Goal: Information Seeking & Learning: Learn about a topic

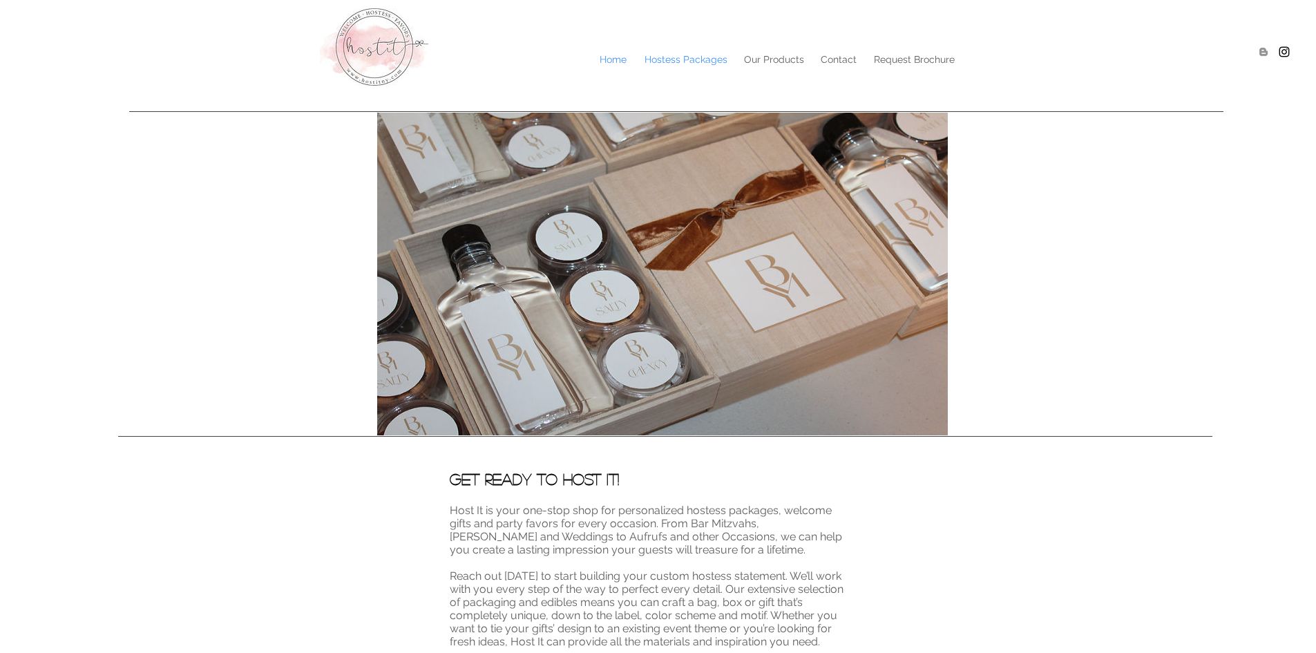
click at [657, 60] on p "Hostess Packages" at bounding box center [686, 59] width 97 height 21
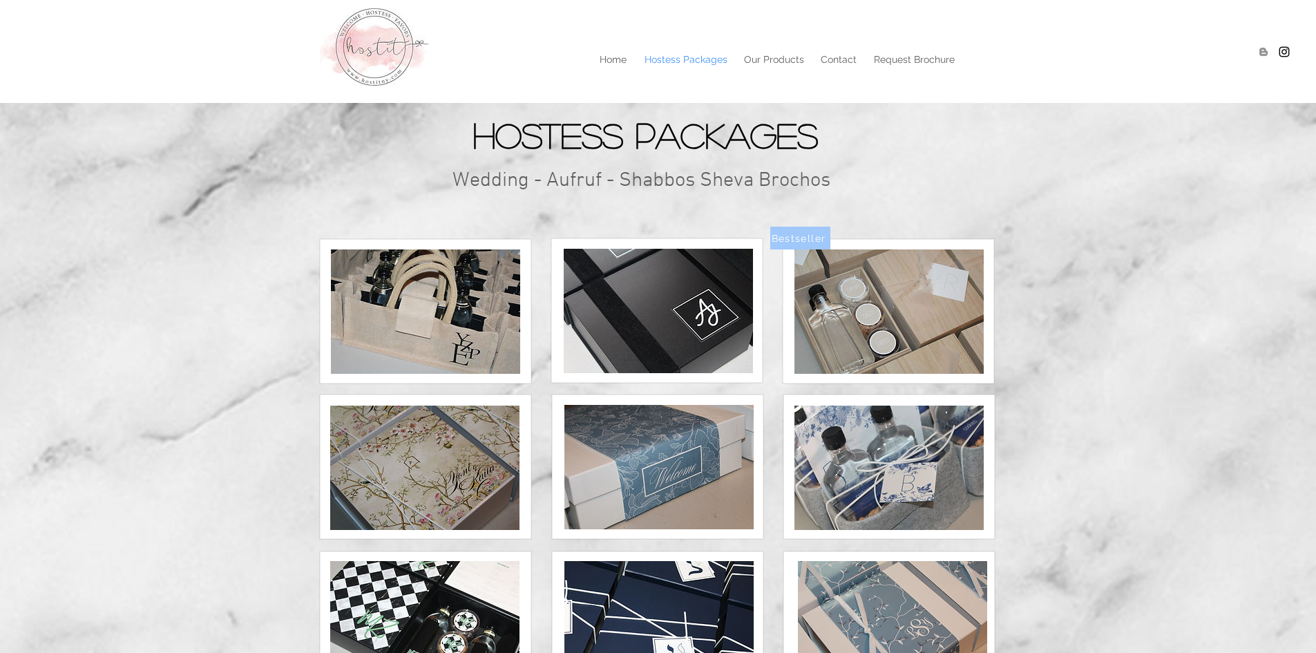
click at [435, 333] on img at bounding box center [425, 311] width 189 height 124
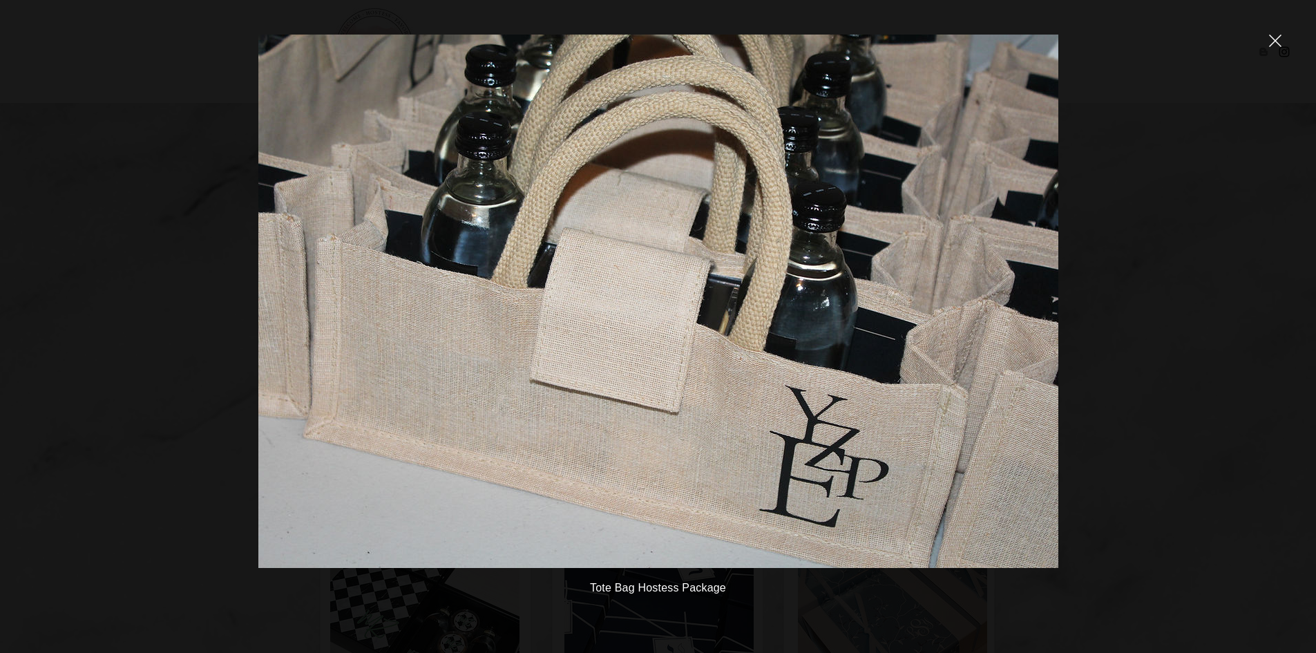
click at [1236, 331] on div "Tote Bag Hostess Package" at bounding box center [658, 326] width 1316 height 653
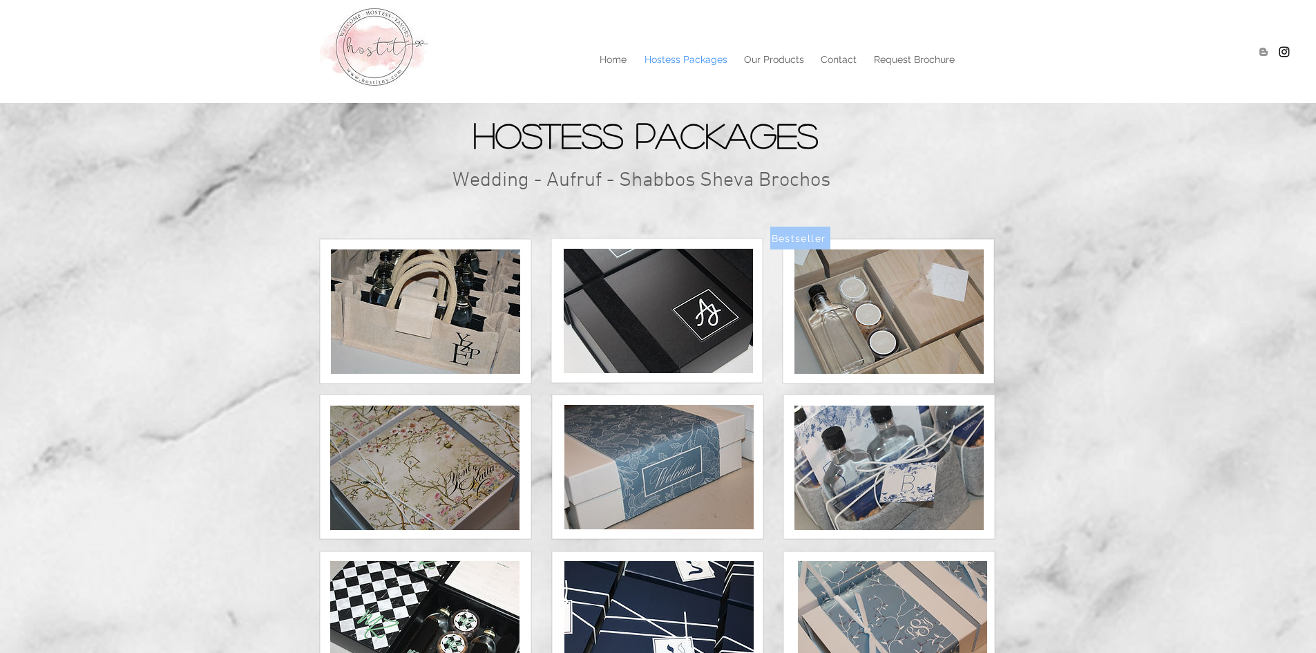
click at [707, 303] on img at bounding box center [658, 311] width 189 height 124
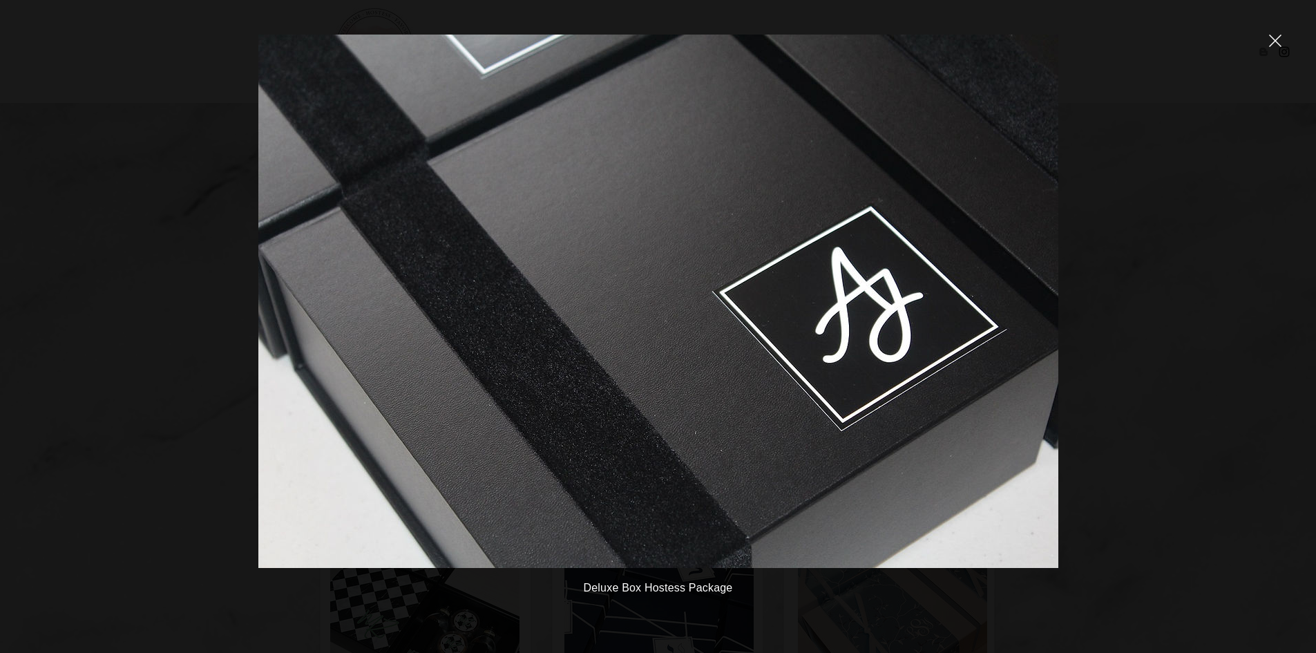
click at [714, 343] on img at bounding box center [658, 301] width 800 height 533
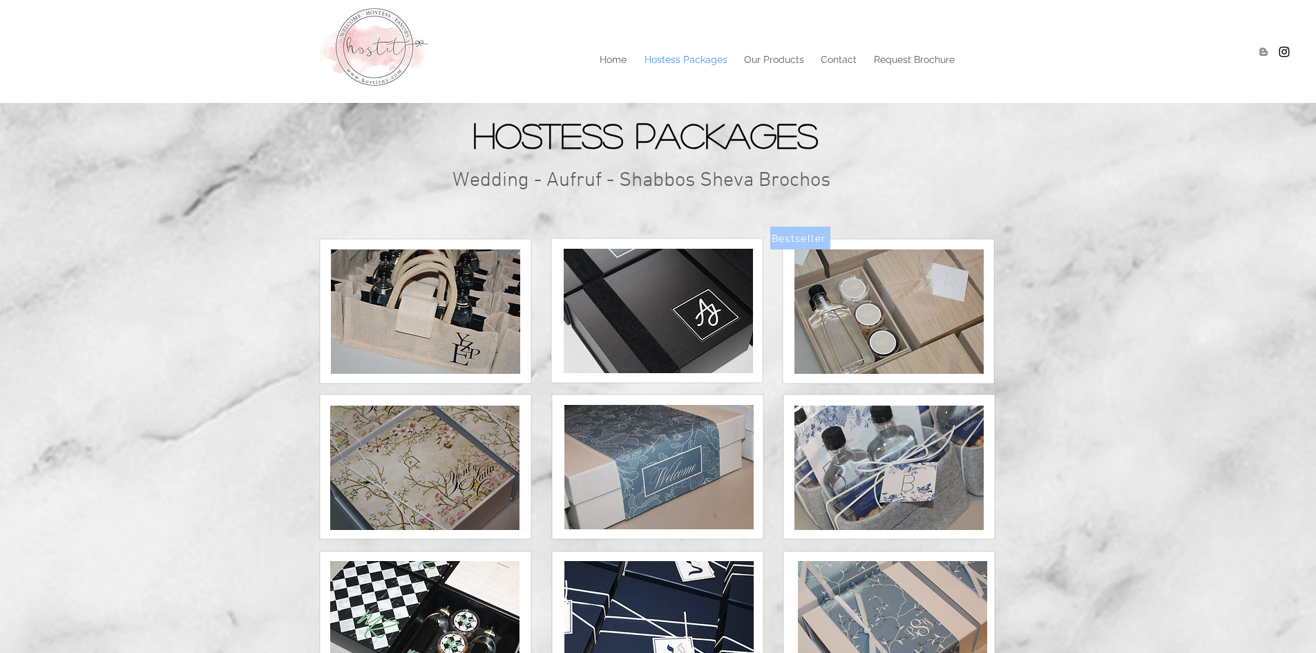
click at [714, 343] on img at bounding box center [658, 311] width 189 height 124
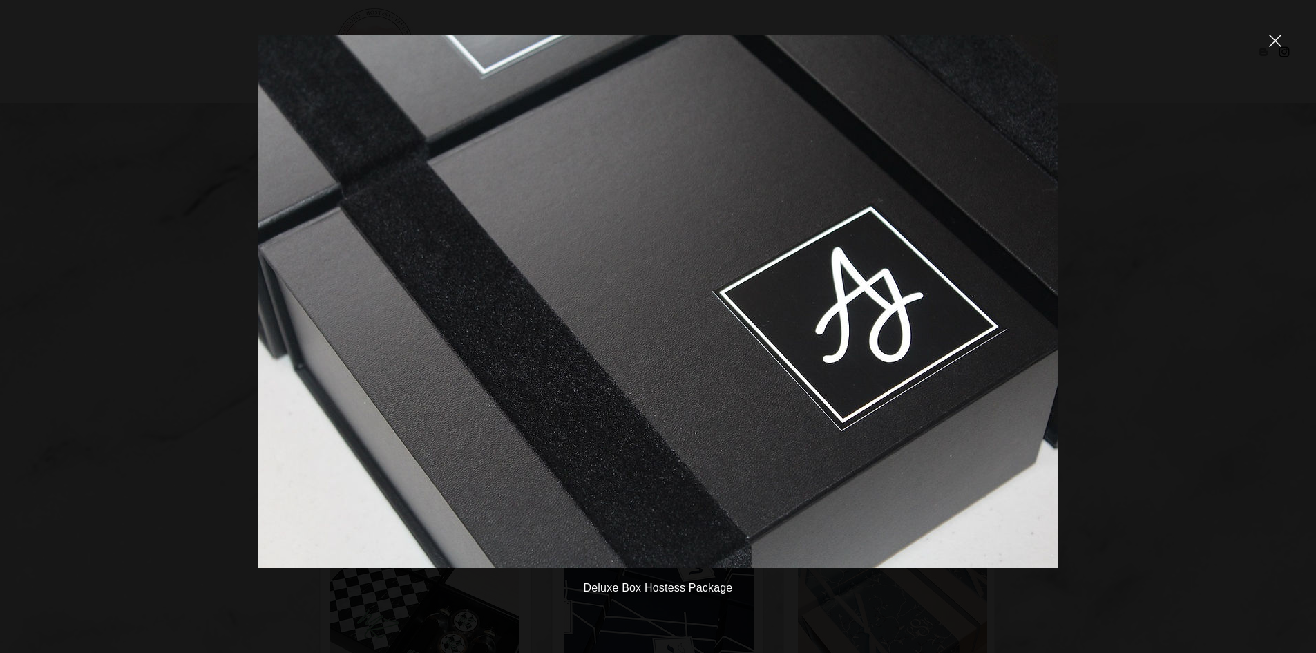
click at [1166, 325] on div "Deluxe Box Hostess Package" at bounding box center [658, 326] width 1316 height 653
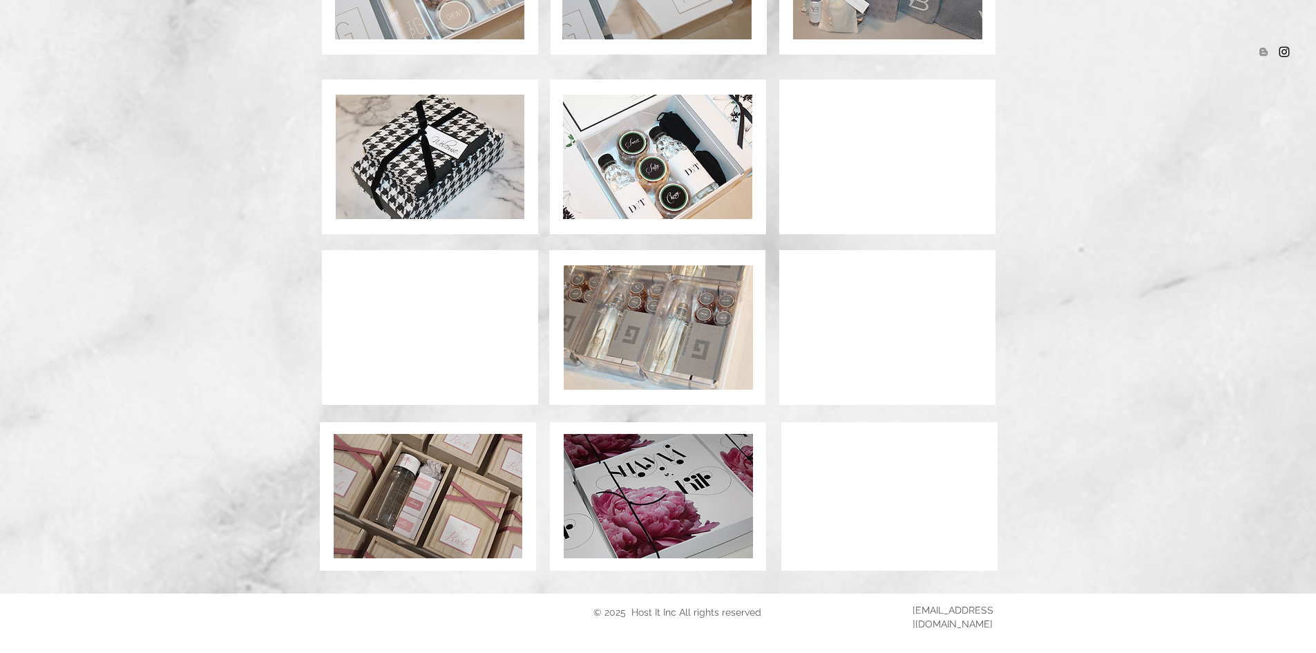
scroll to position [869, 0]
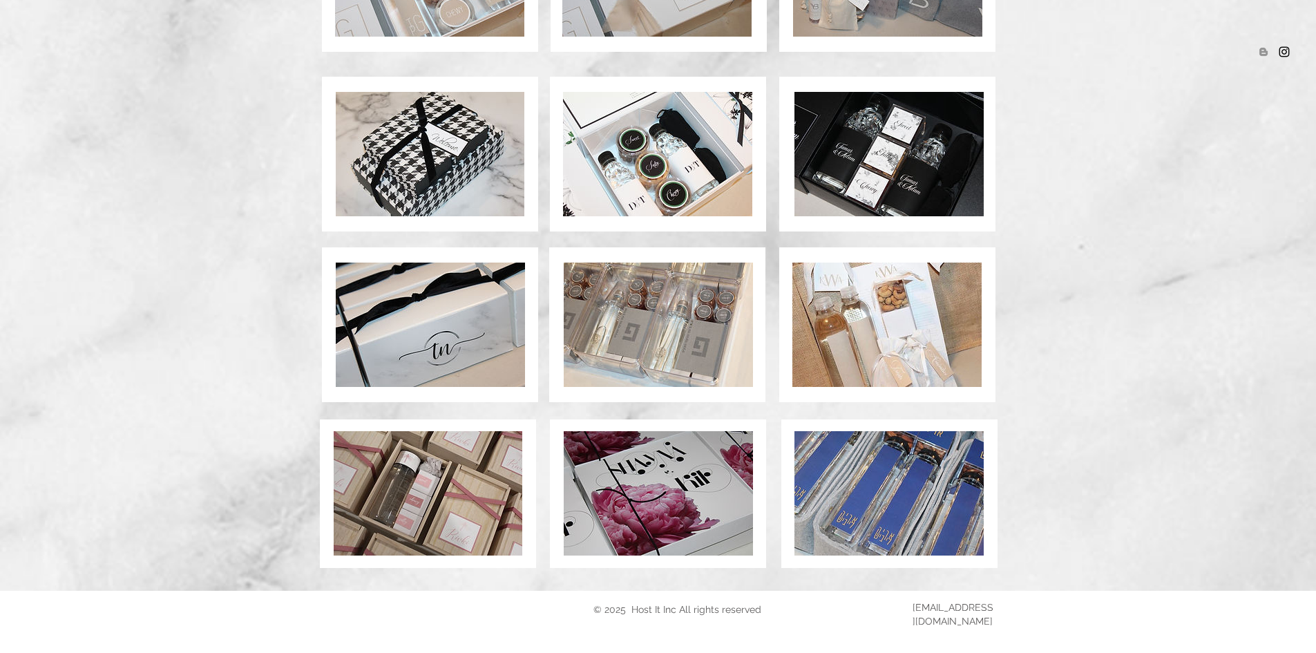
click at [695, 310] on img at bounding box center [658, 325] width 189 height 124
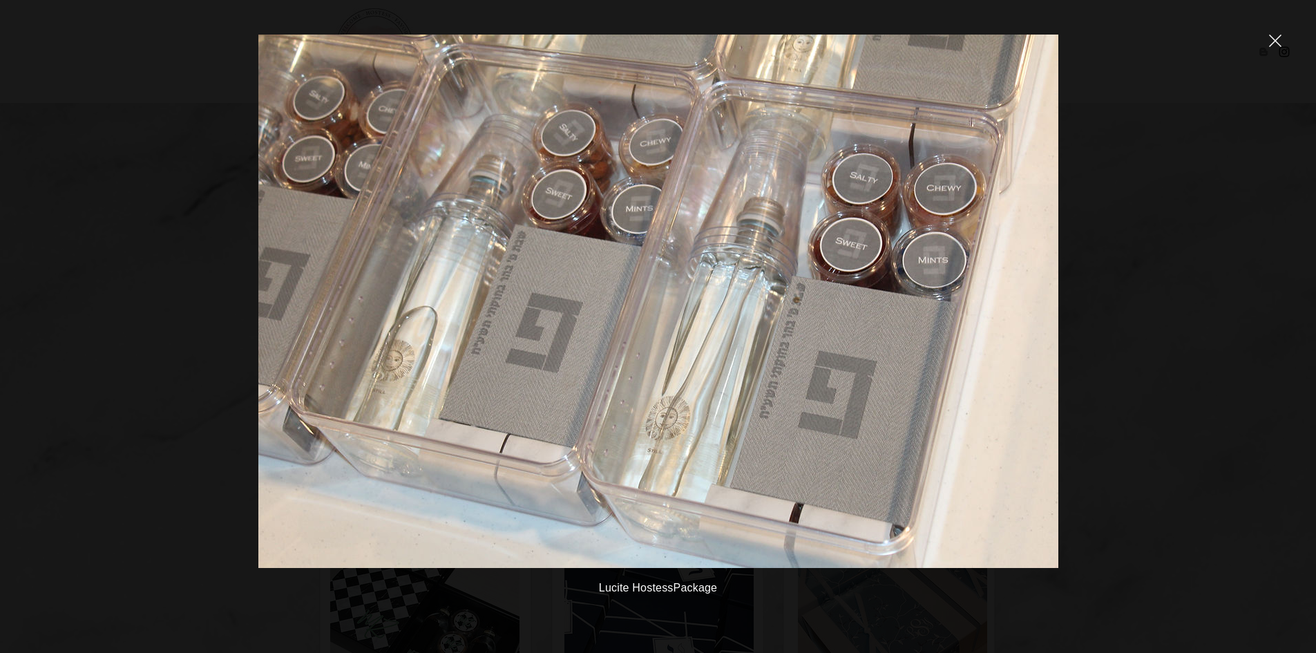
click at [1177, 343] on div "Lucite HostessPackage" at bounding box center [658, 326] width 1316 height 653
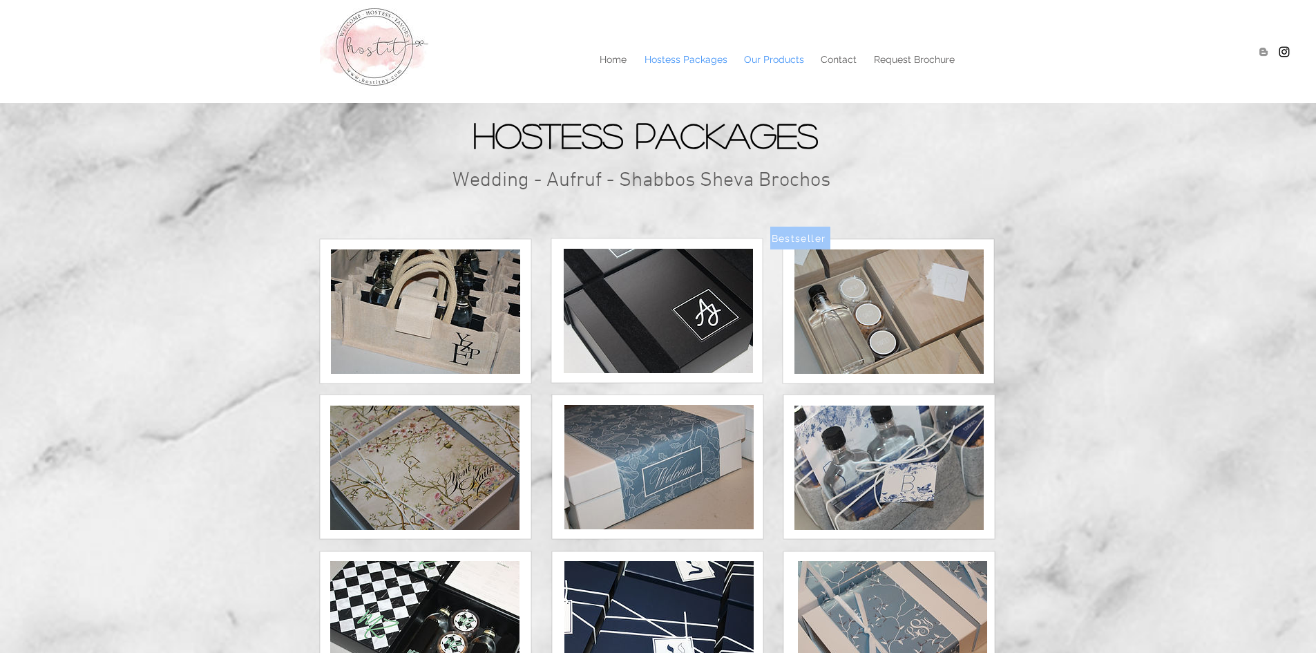
click at [779, 57] on p "Our Products" at bounding box center [774, 59] width 74 height 21
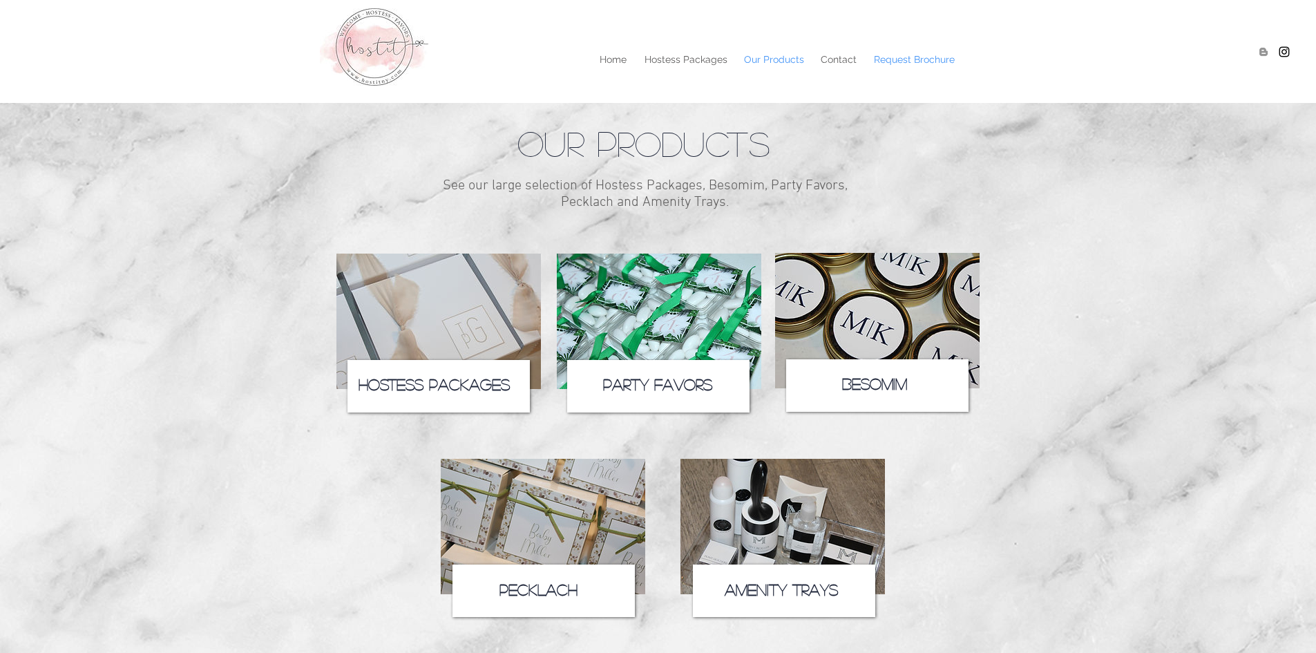
click at [913, 66] on p "Request Brochure" at bounding box center [914, 59] width 95 height 21
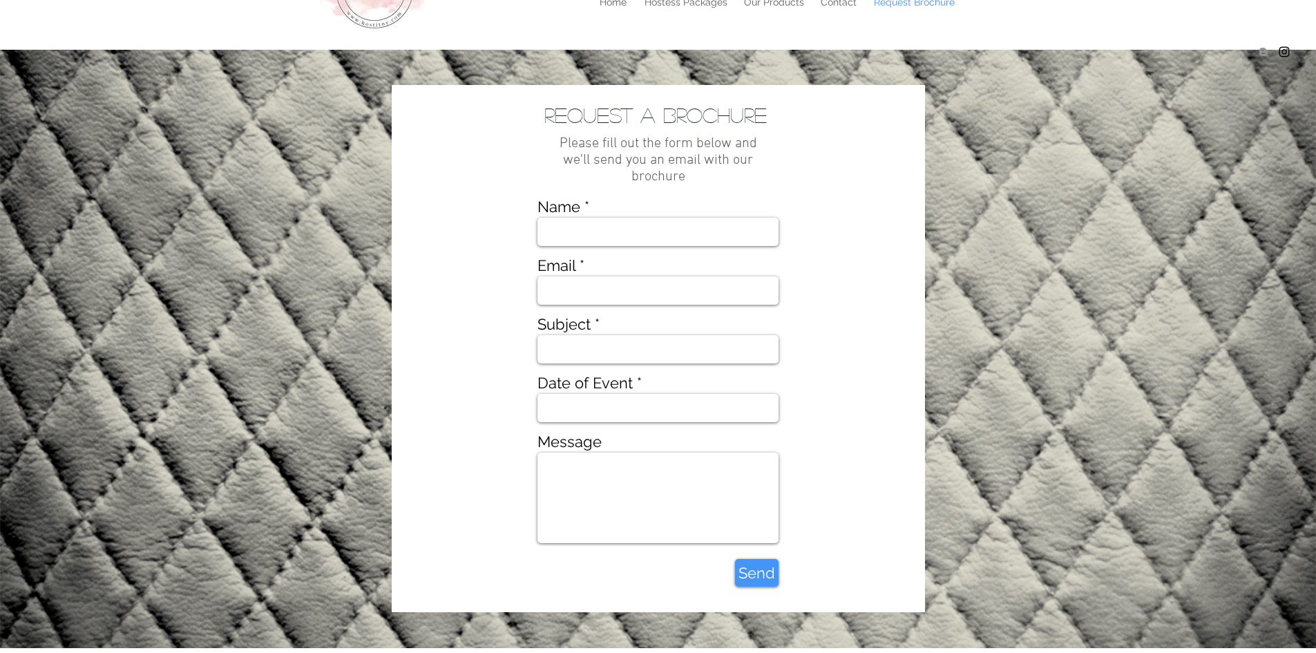
scroll to position [115, 0]
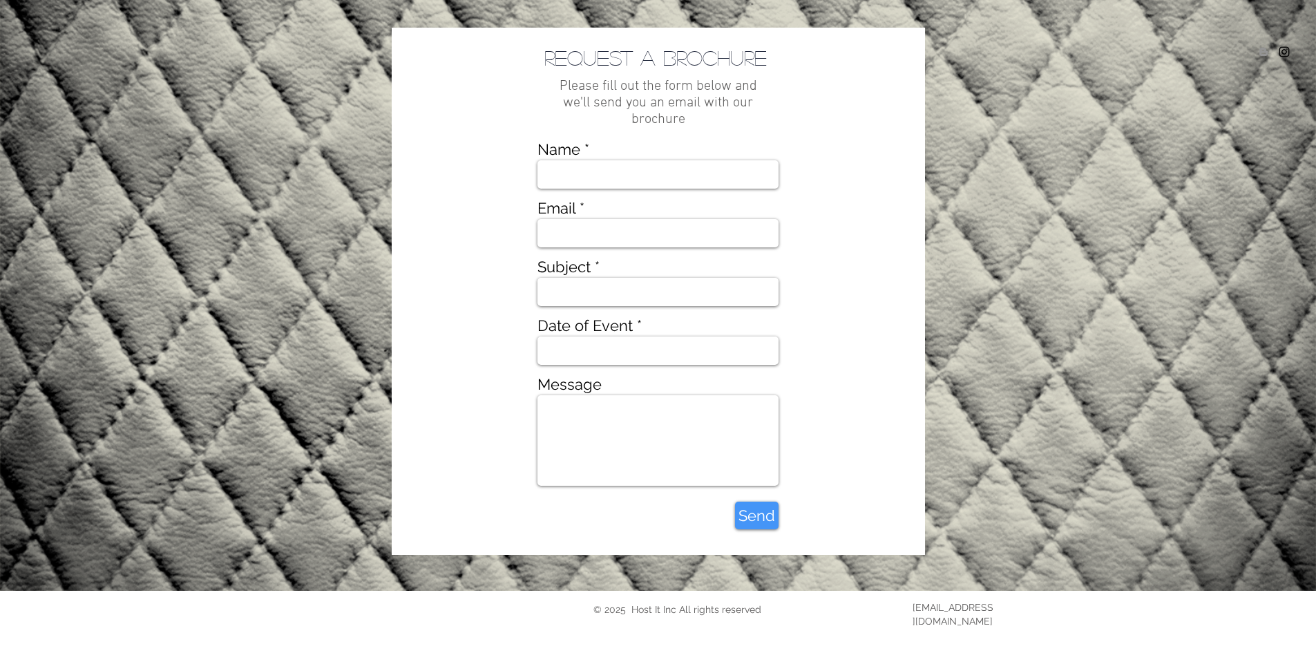
click at [963, 335] on img "main content" at bounding box center [658, 291] width 1316 height 598
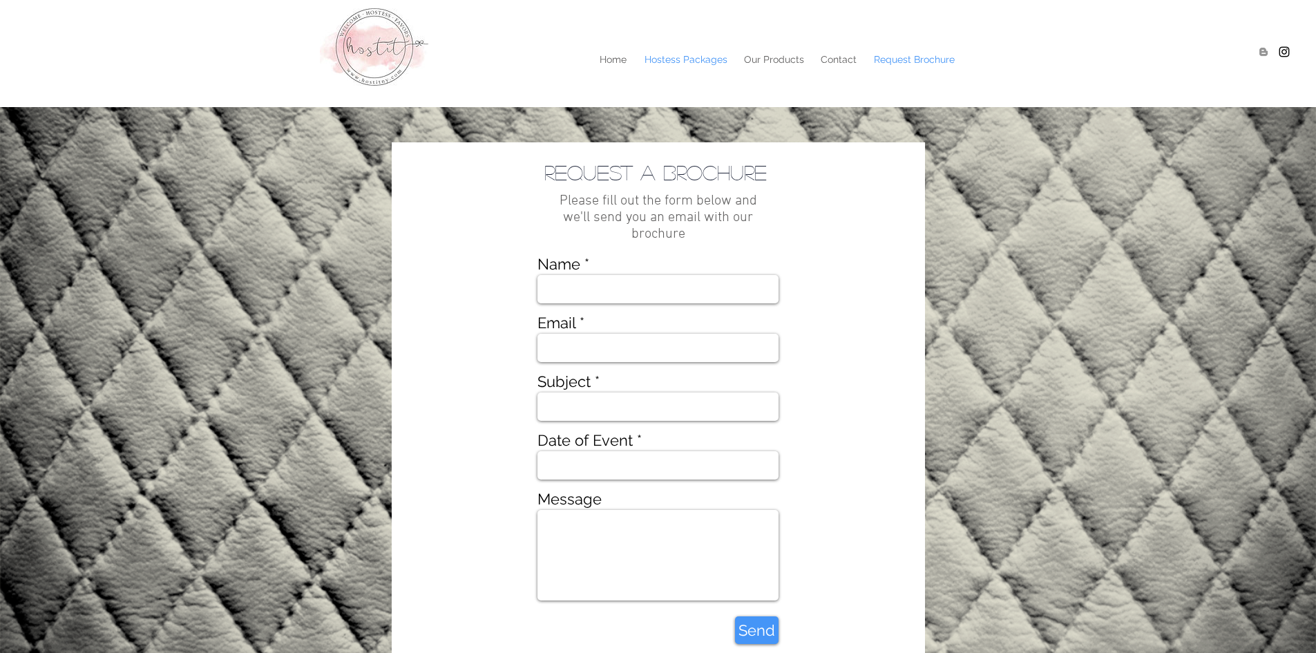
click at [694, 52] on p "Hostess Packages" at bounding box center [686, 59] width 97 height 21
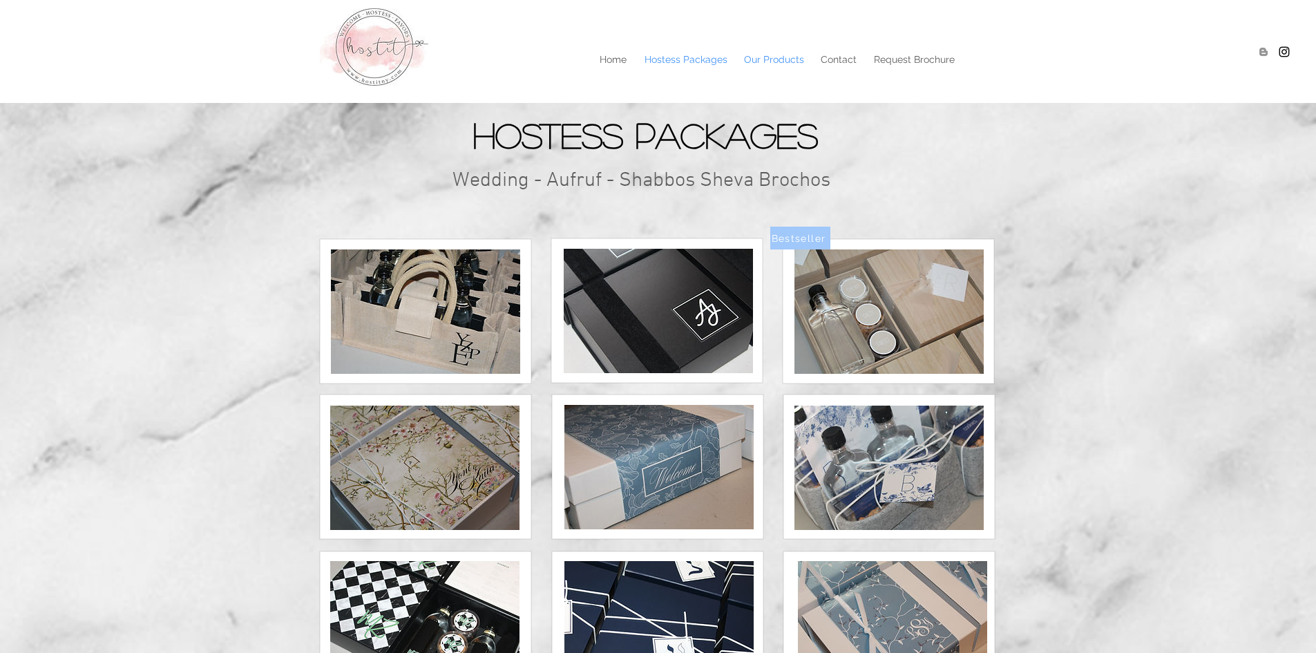
click at [776, 56] on p "Our Products" at bounding box center [774, 59] width 74 height 21
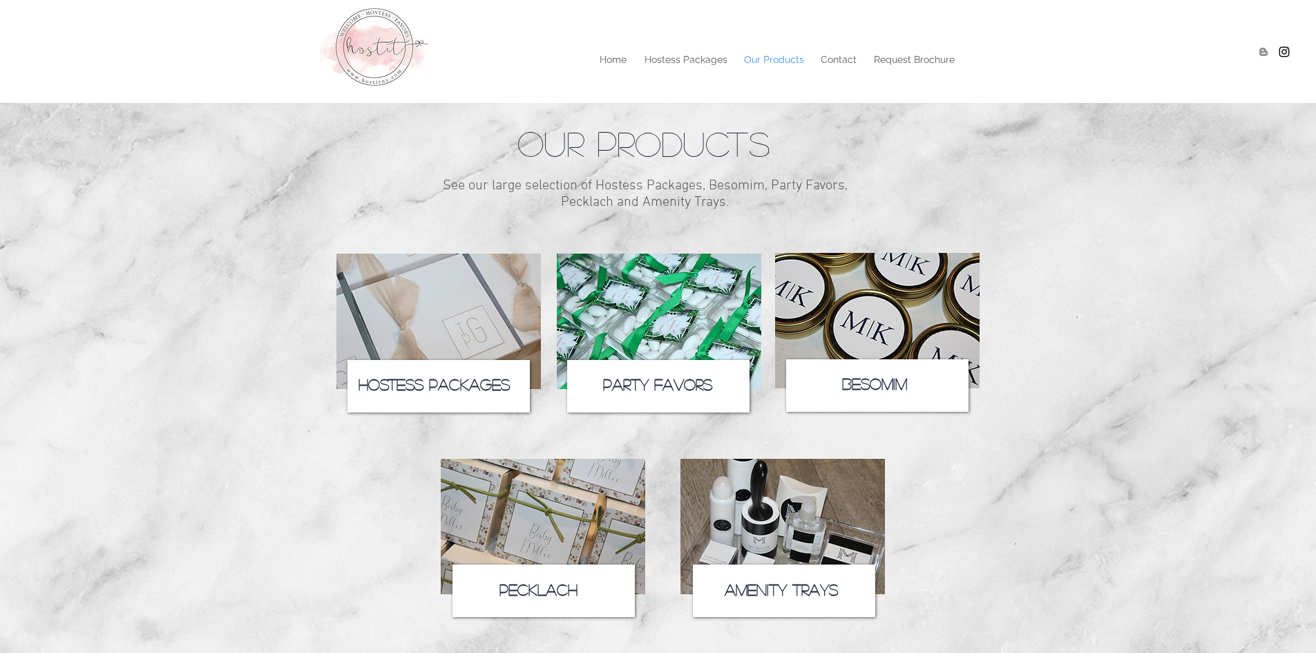
click at [910, 324] on img at bounding box center [877, 320] width 205 height 135
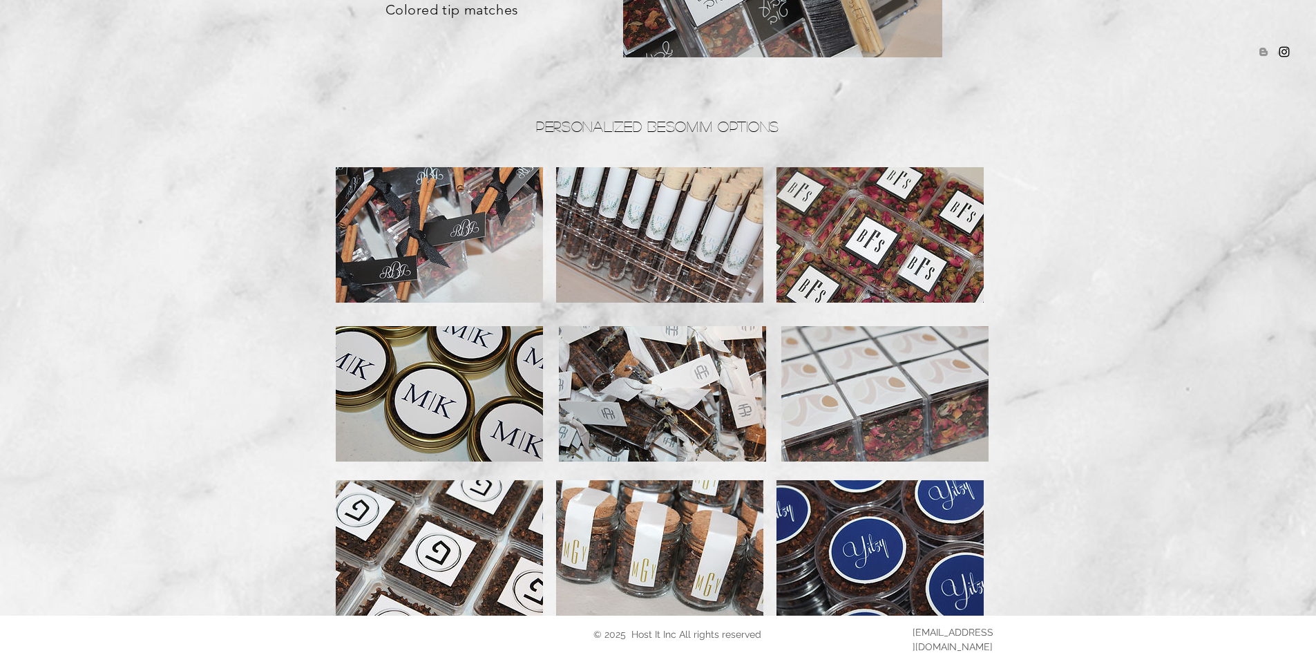
scroll to position [444, 0]
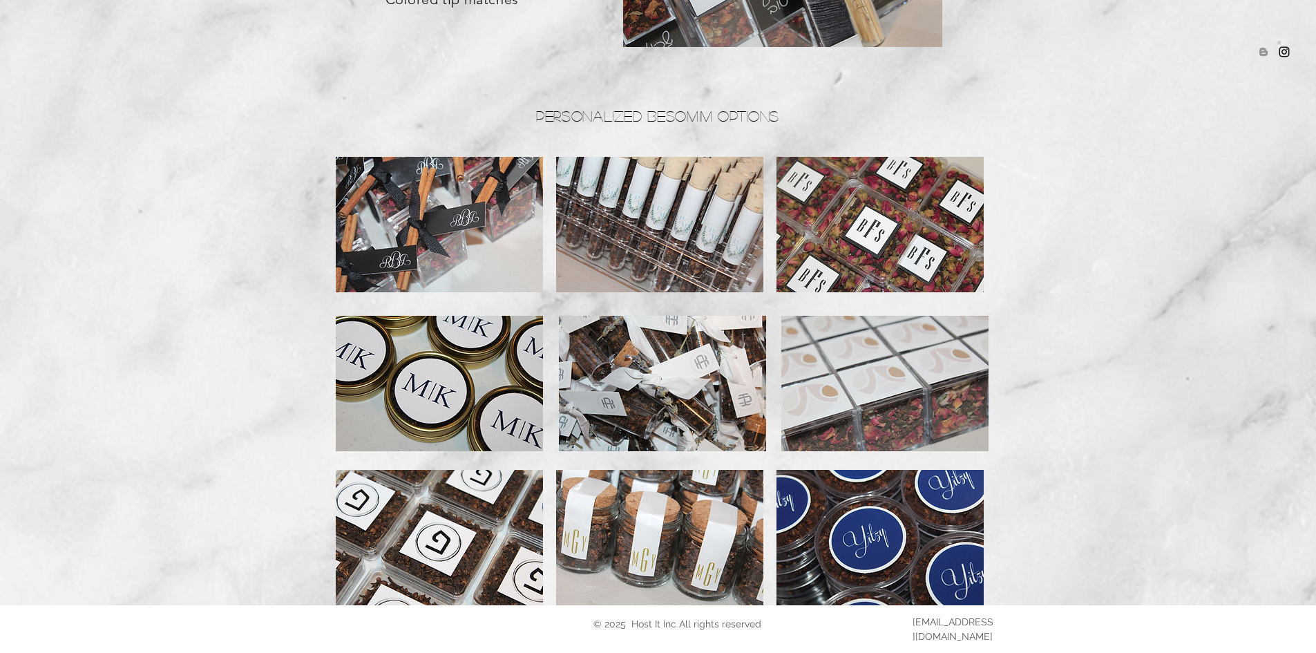
click at [477, 339] on img at bounding box center [439, 383] width 207 height 135
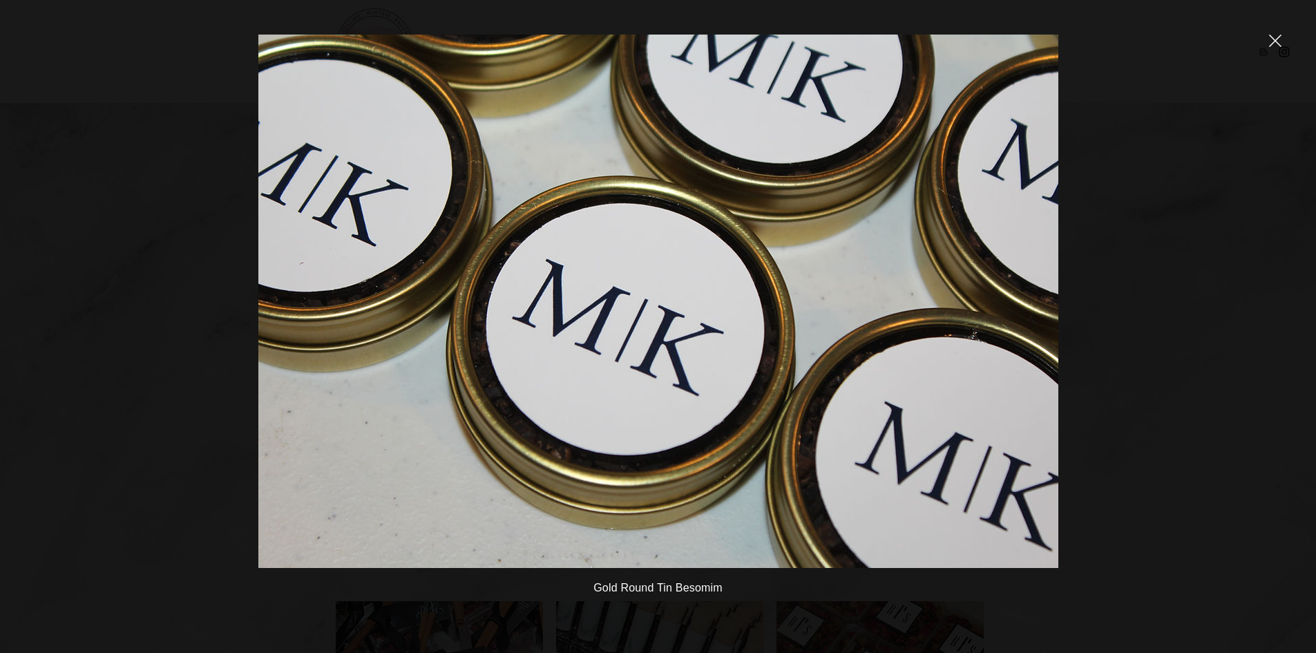
click at [1280, 41] on icon "close" at bounding box center [1275, 41] width 12 height 12
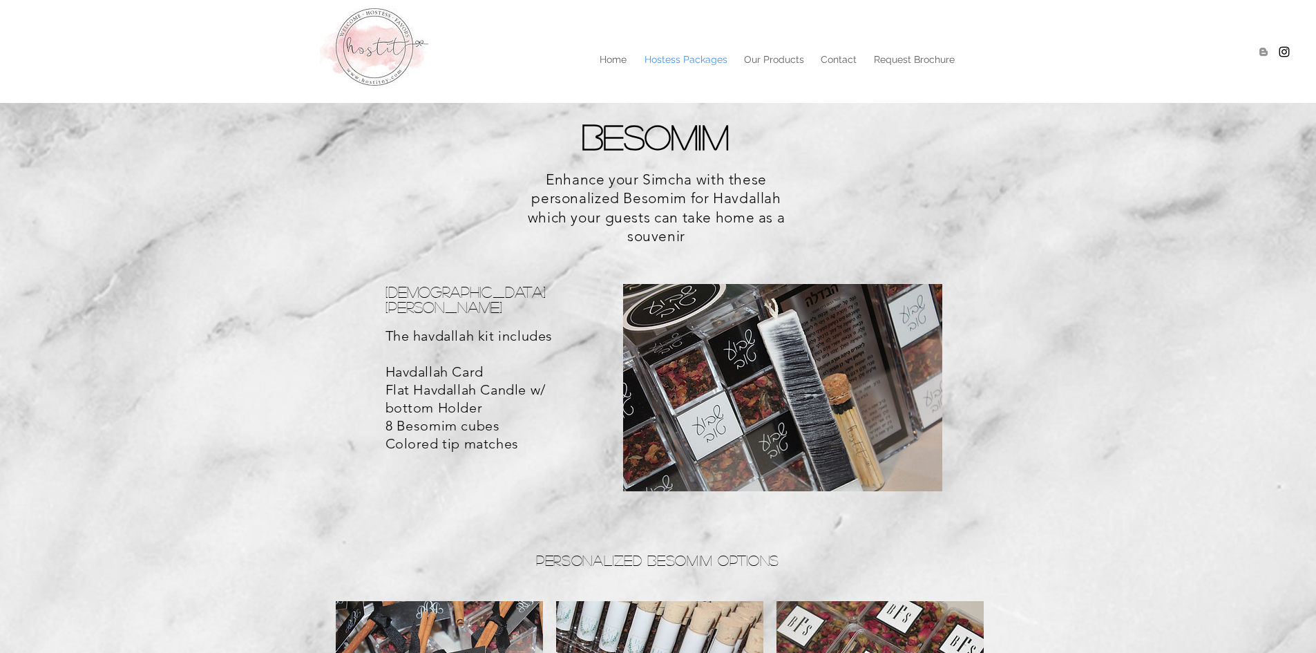
click at [675, 63] on p "Hostess Packages" at bounding box center [686, 59] width 97 height 21
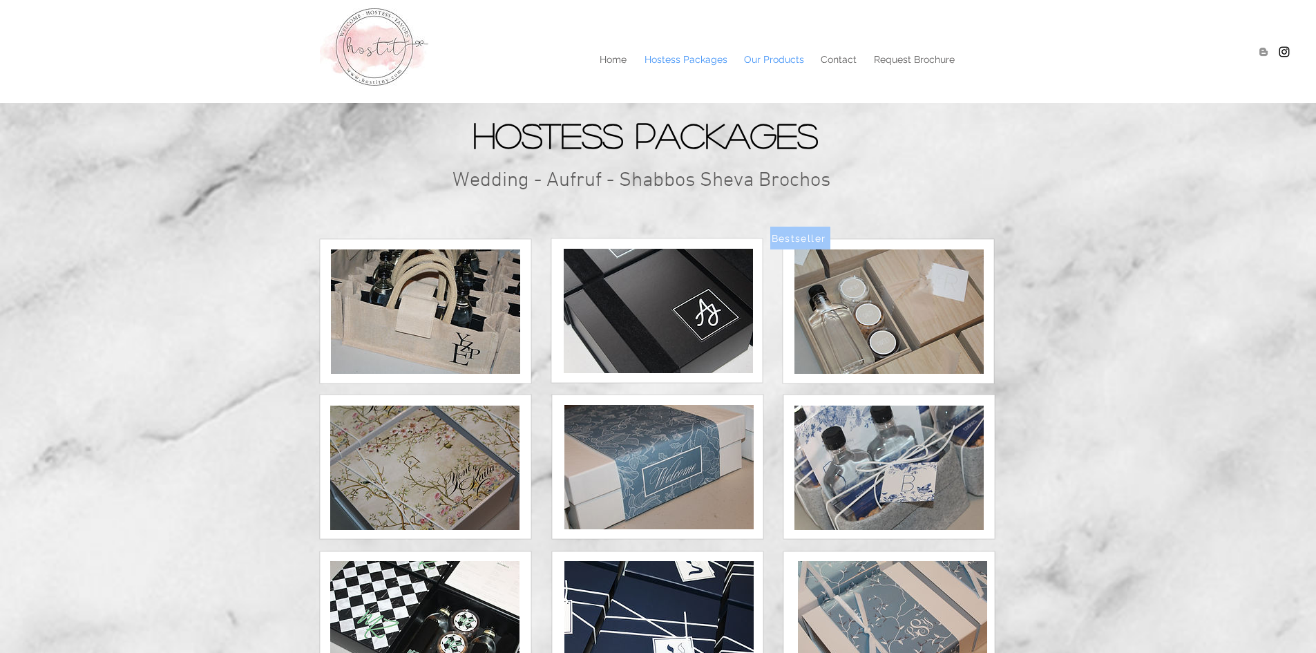
click at [782, 60] on p "Our Products" at bounding box center [774, 59] width 74 height 21
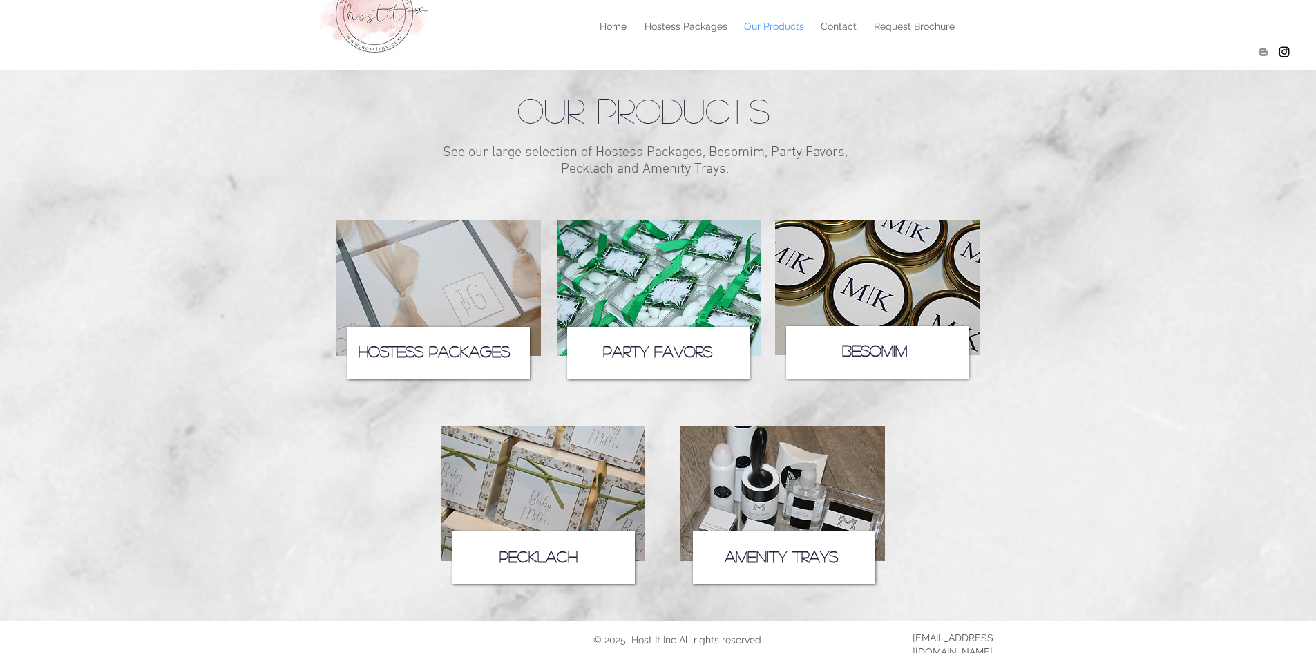
scroll to position [64, 0]
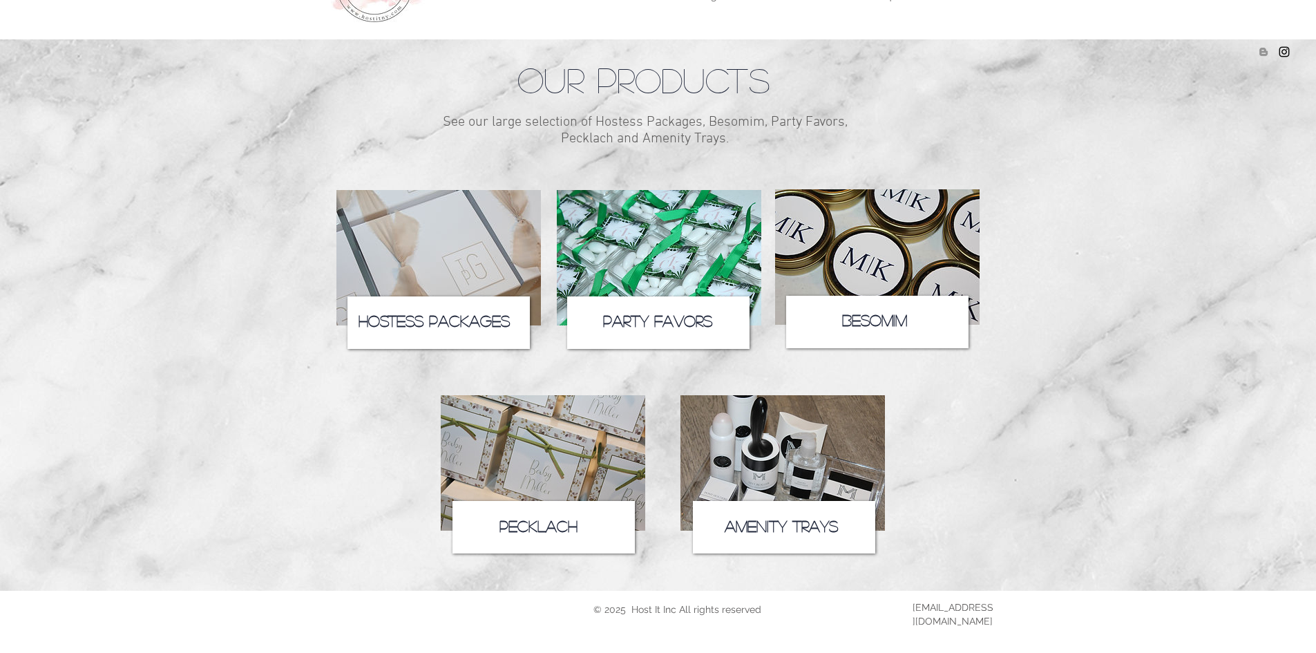
click at [536, 436] on img at bounding box center [543, 462] width 205 height 135
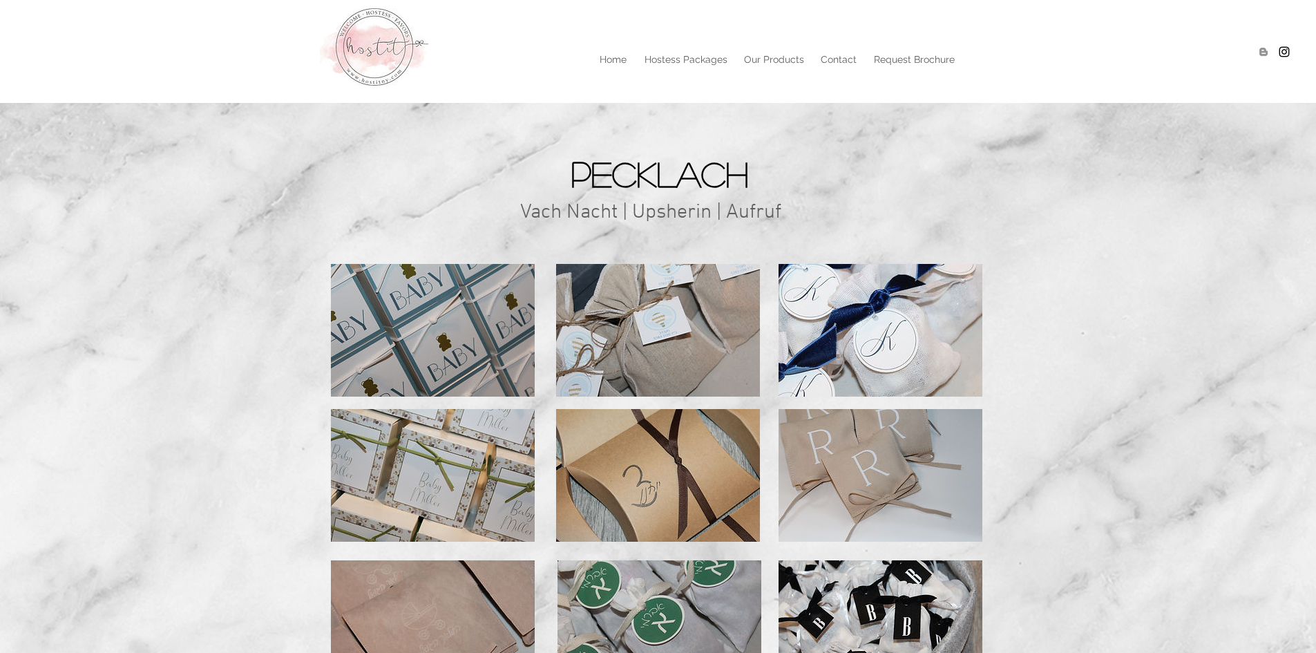
click at [766, 214] on span "Vach Nacht | Upsherin | Aufruf" at bounding box center [650, 213] width 261 height 26
